Goal: Transaction & Acquisition: Purchase product/service

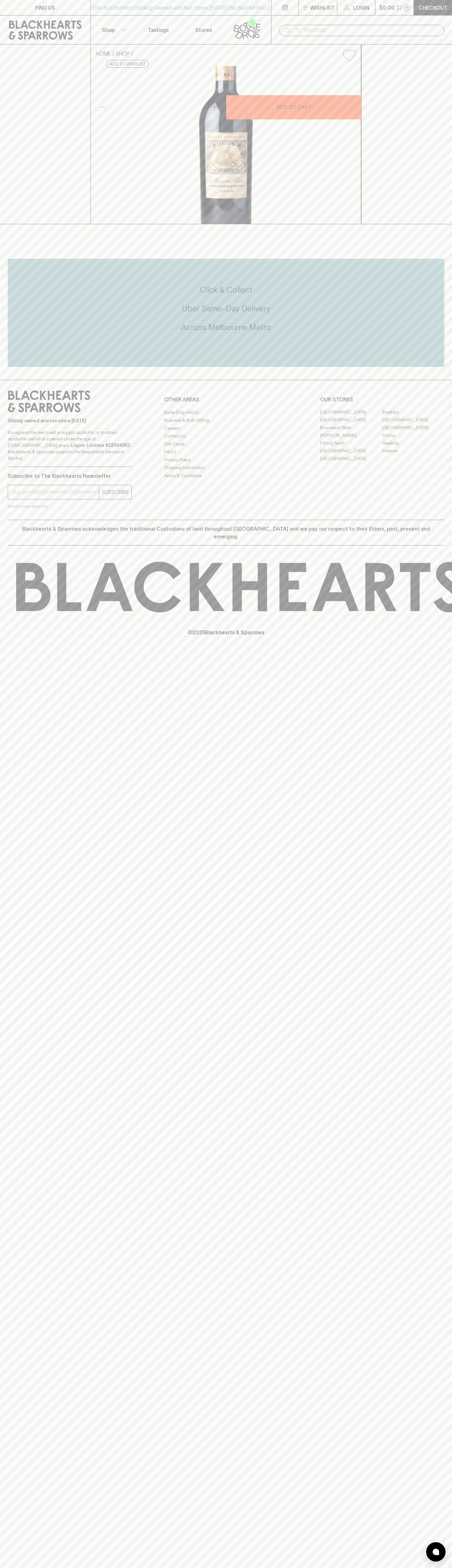
click at [409, 19] on div "​" at bounding box center [361, 30] width 181 height 29
click at [433, 918] on div "FIND US | No Bad Bottles | Sibling Owned and Run Since [DATE] | No Bad Bottles …" at bounding box center [226, 784] width 452 height 1568
click at [199, 1567] on html "FIND US | No Bad Bottles | Sibling Owned and Run Since [DATE] | No Bad Bottles …" at bounding box center [226, 784] width 452 height 1568
click at [2, 1567] on html "FIND US | No Bad Bottles | Sibling Owned and Run Since [DATE] | No Bad Bottles …" at bounding box center [226, 784] width 452 height 1568
